Goal: Task Accomplishment & Management: Use online tool/utility

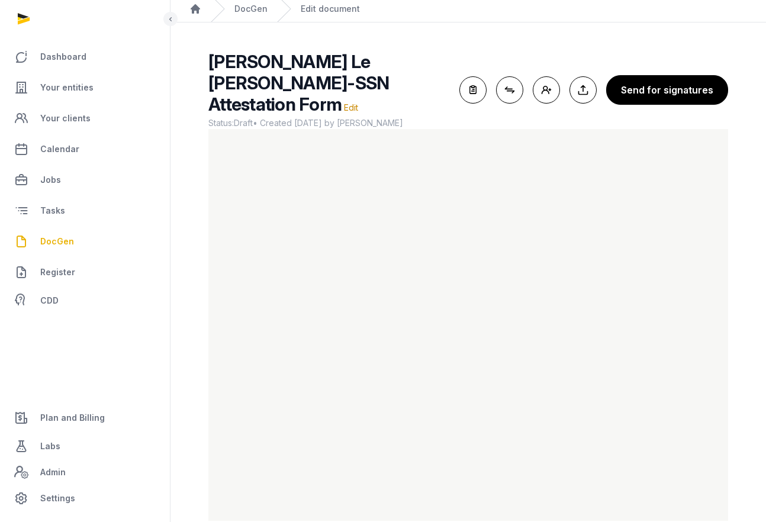
scroll to position [43, 0]
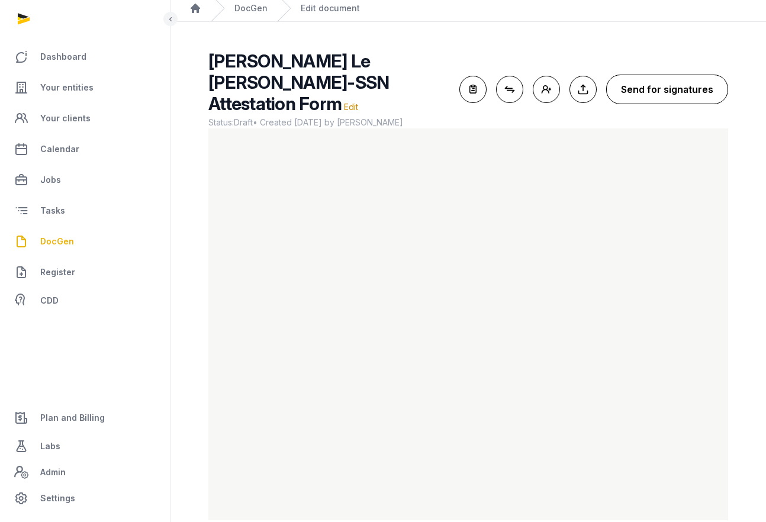
click at [652, 79] on button "Send for signatures" at bounding box center [667, 90] width 122 height 30
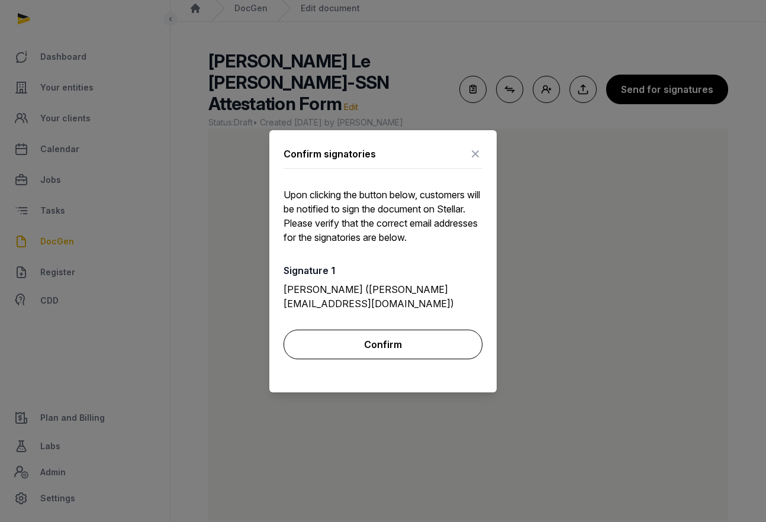
click at [374, 342] on button "Confirm" at bounding box center [383, 345] width 199 height 30
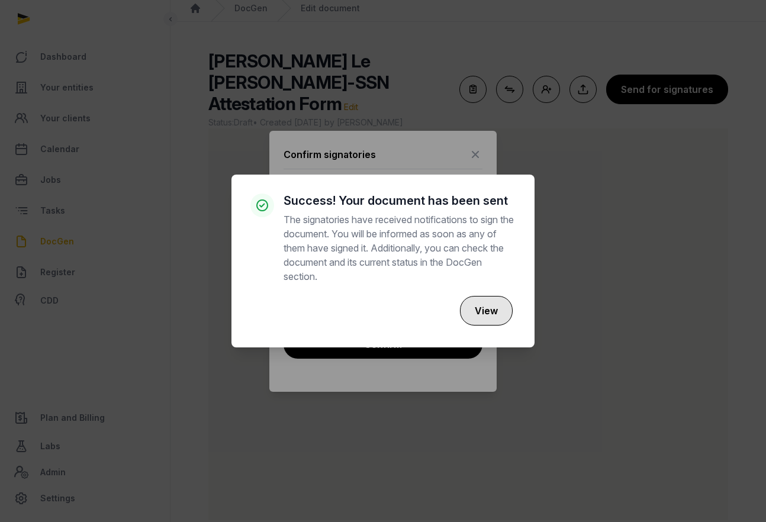
click at [480, 312] on button "View" at bounding box center [486, 311] width 53 height 30
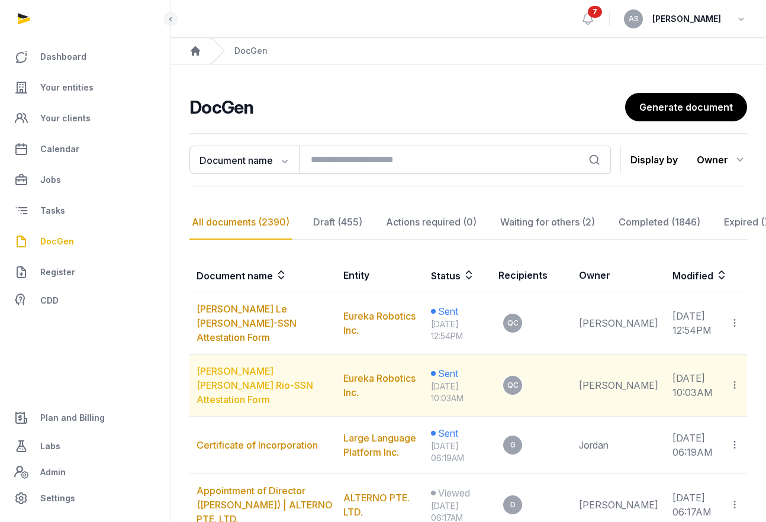
click at [249, 378] on link "[PERSON_NAME] [PERSON_NAME] Rio-SSN Attestation Form" at bounding box center [255, 385] width 117 height 40
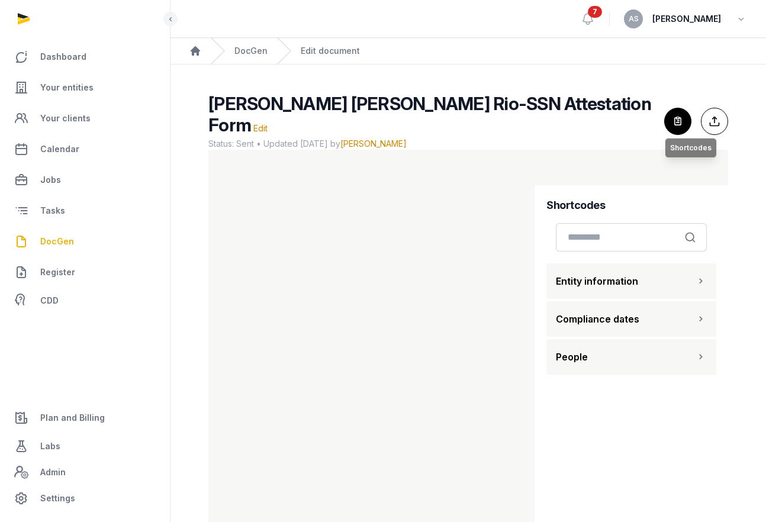
click at [675, 111] on icon "button" at bounding box center [678, 121] width 26 height 26
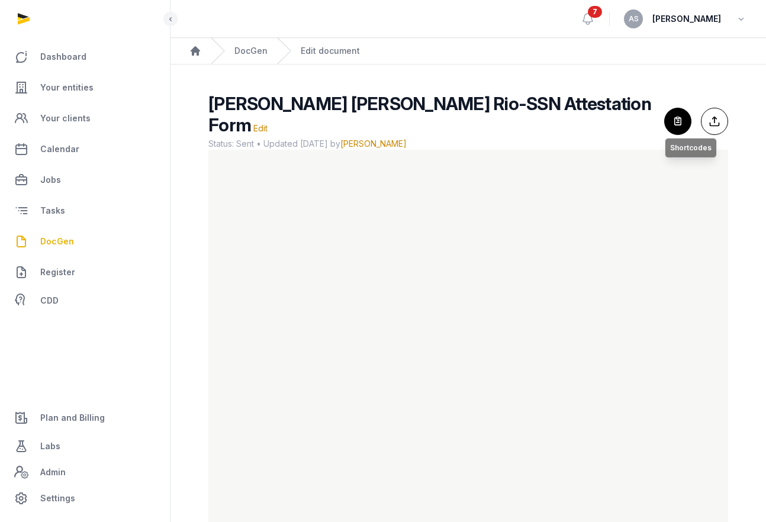
click at [677, 114] on icon "button" at bounding box center [678, 121] width 26 height 26
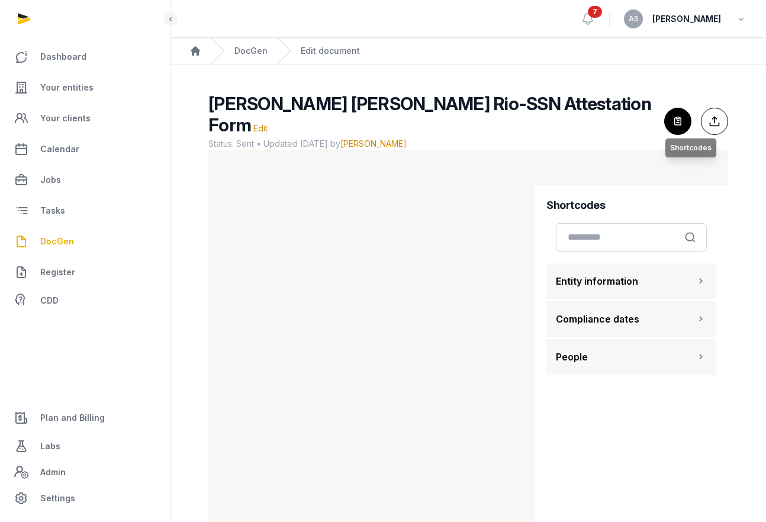
click at [678, 115] on icon "button" at bounding box center [678, 121] width 26 height 26
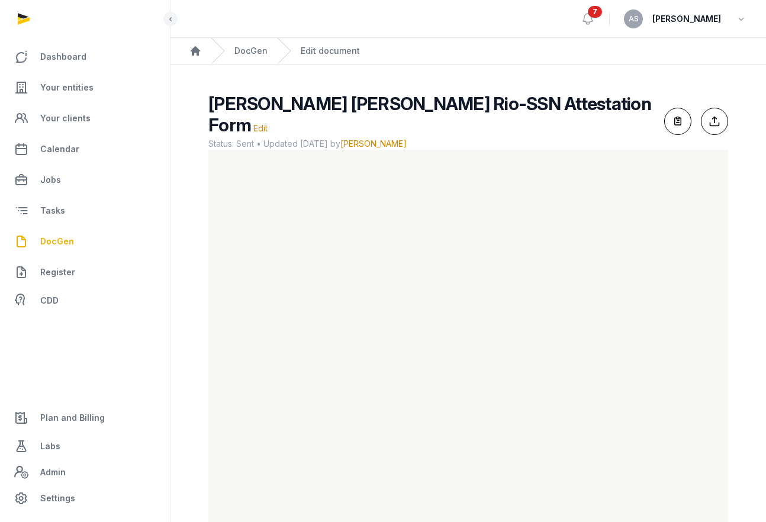
click at [188, 55] on ol "Home DocGen Edit document" at bounding box center [468, 51] width 596 height 26
